Goal: Navigation & Orientation: Find specific page/section

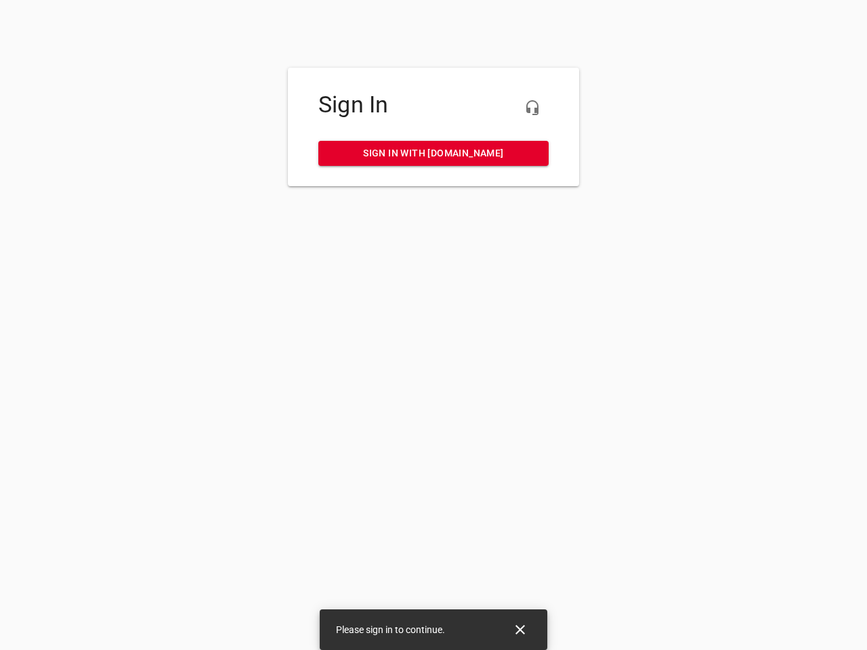
click at [532, 108] on icon "button" at bounding box center [532, 108] width 16 height 16
click at [520, 630] on icon "Close" at bounding box center [519, 629] width 9 height 9
